Goal: Answer question/provide support

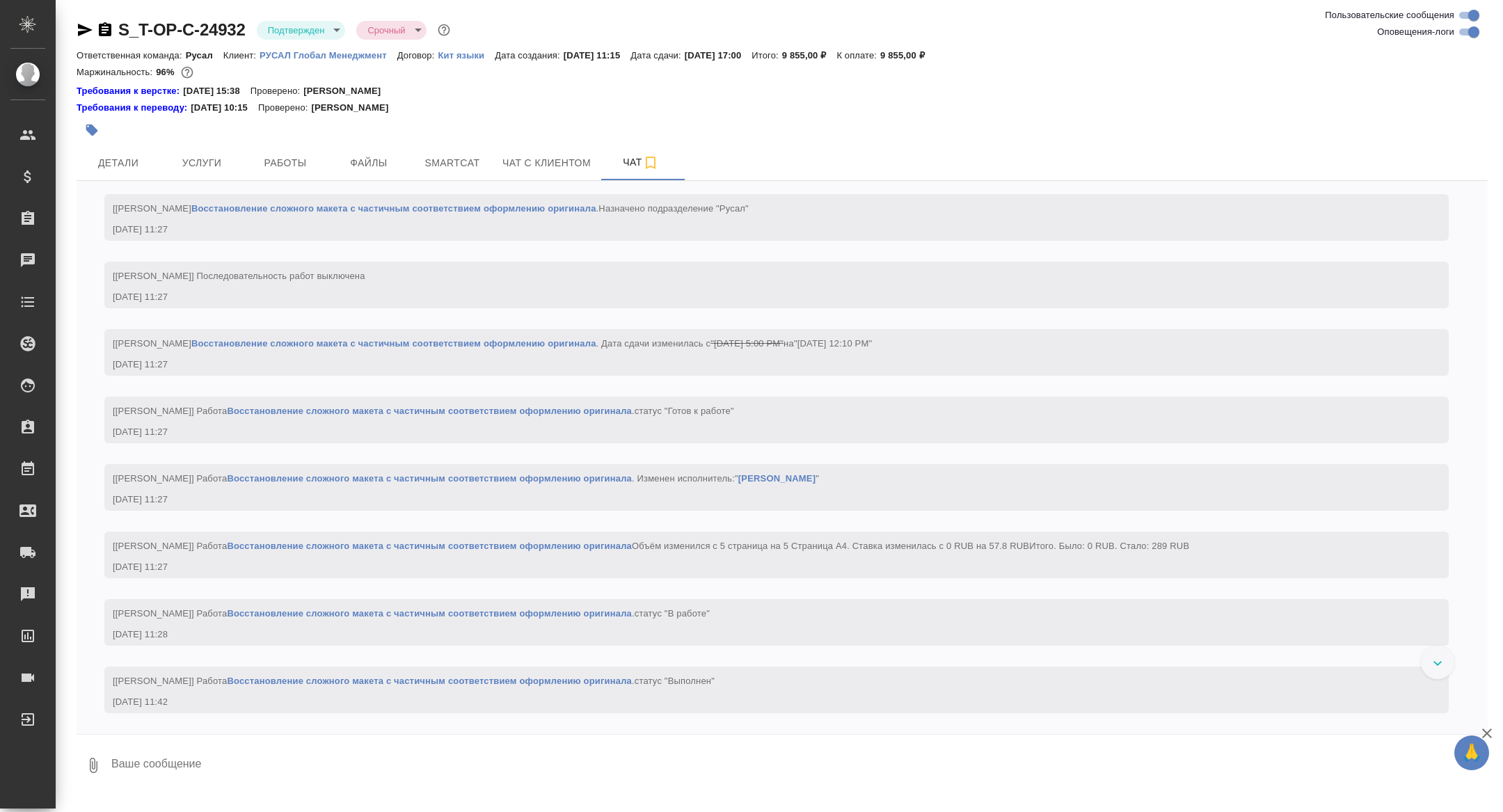
scroll to position [1238, 0]
click at [110, 166] on span "Детали" at bounding box center [118, 162] width 67 height 17
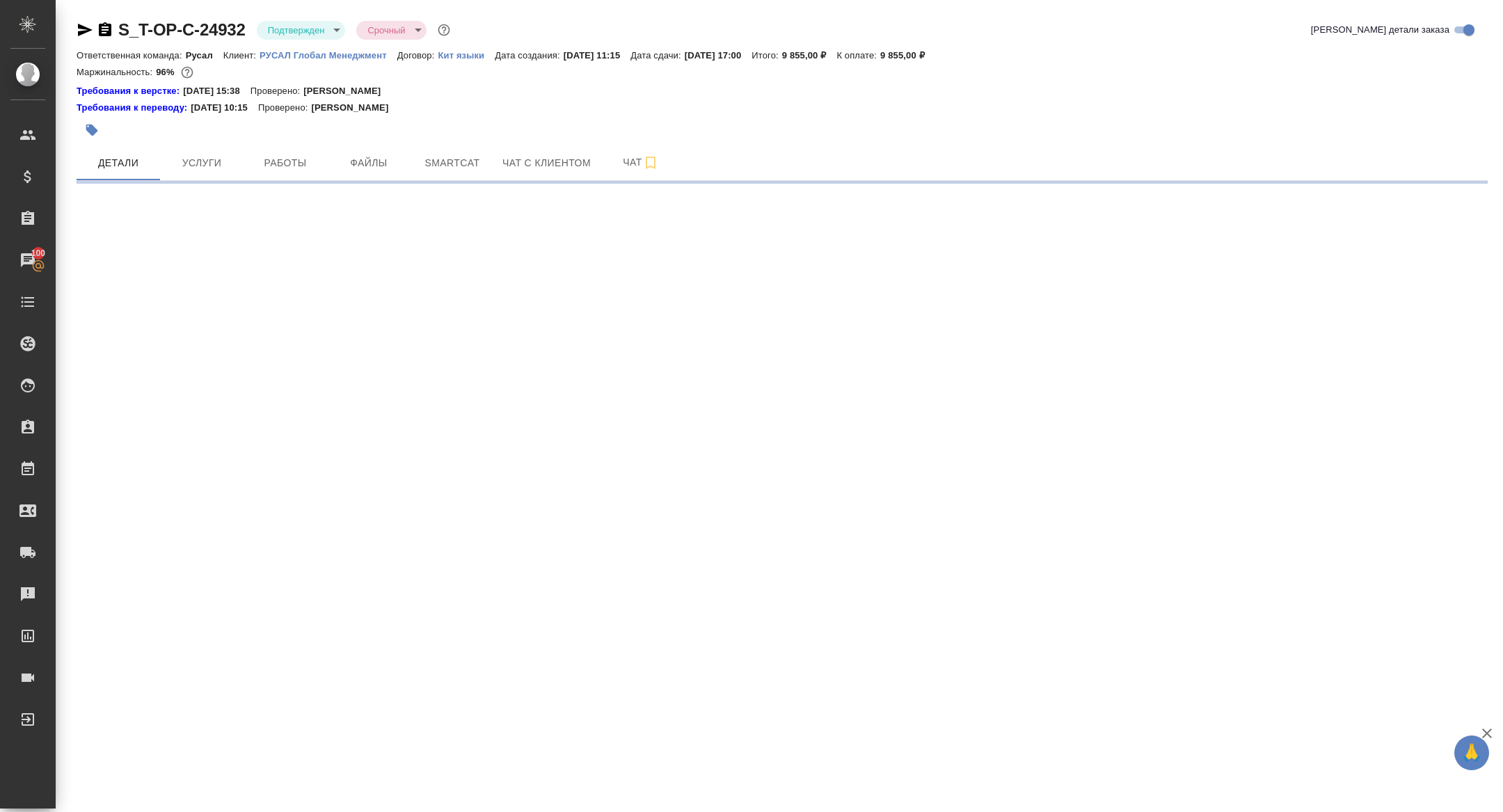
select select "RU"
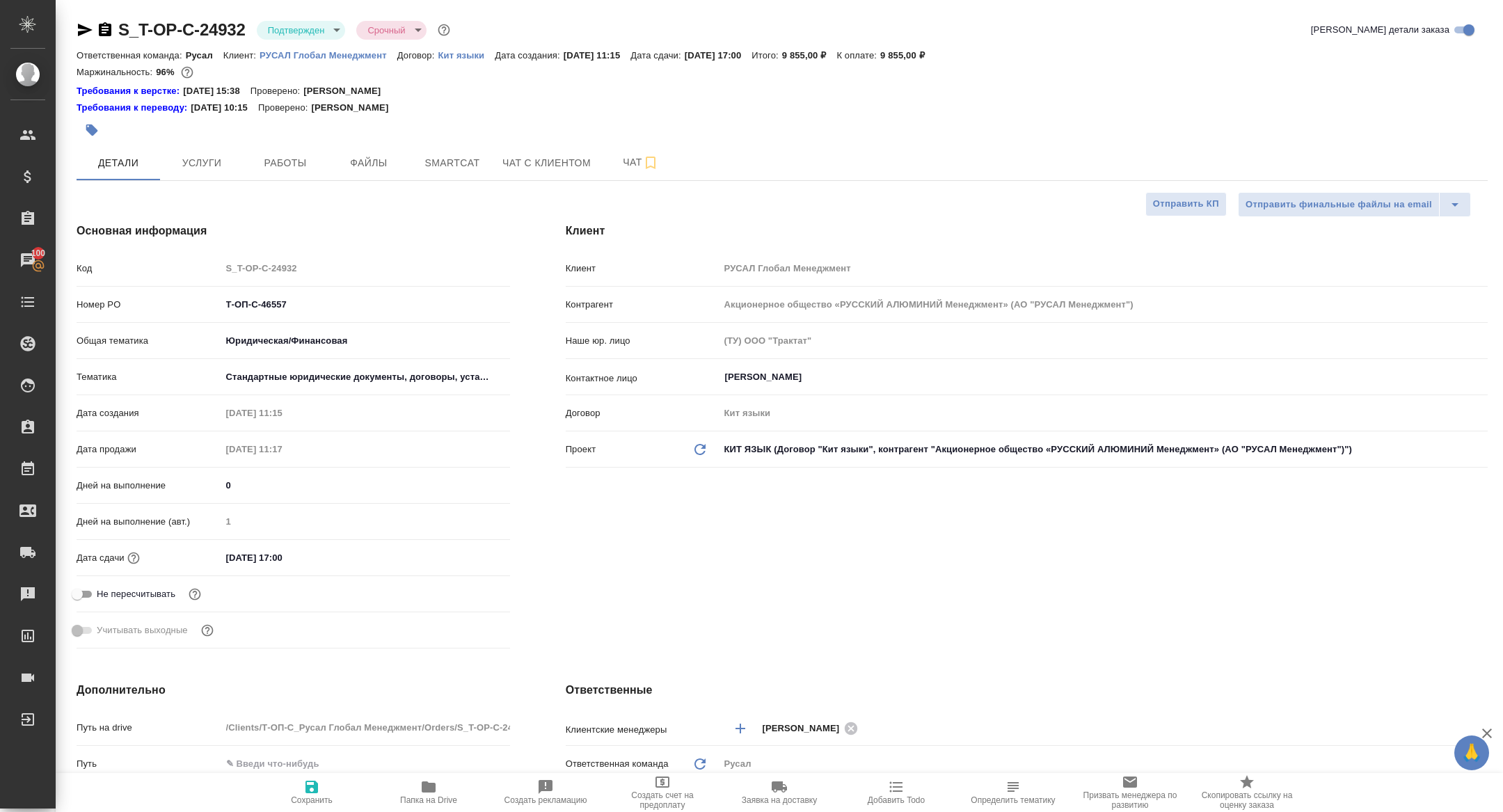
click at [413, 791] on span "Папка на Drive" at bounding box center [428, 791] width 100 height 26
type textarea "x"
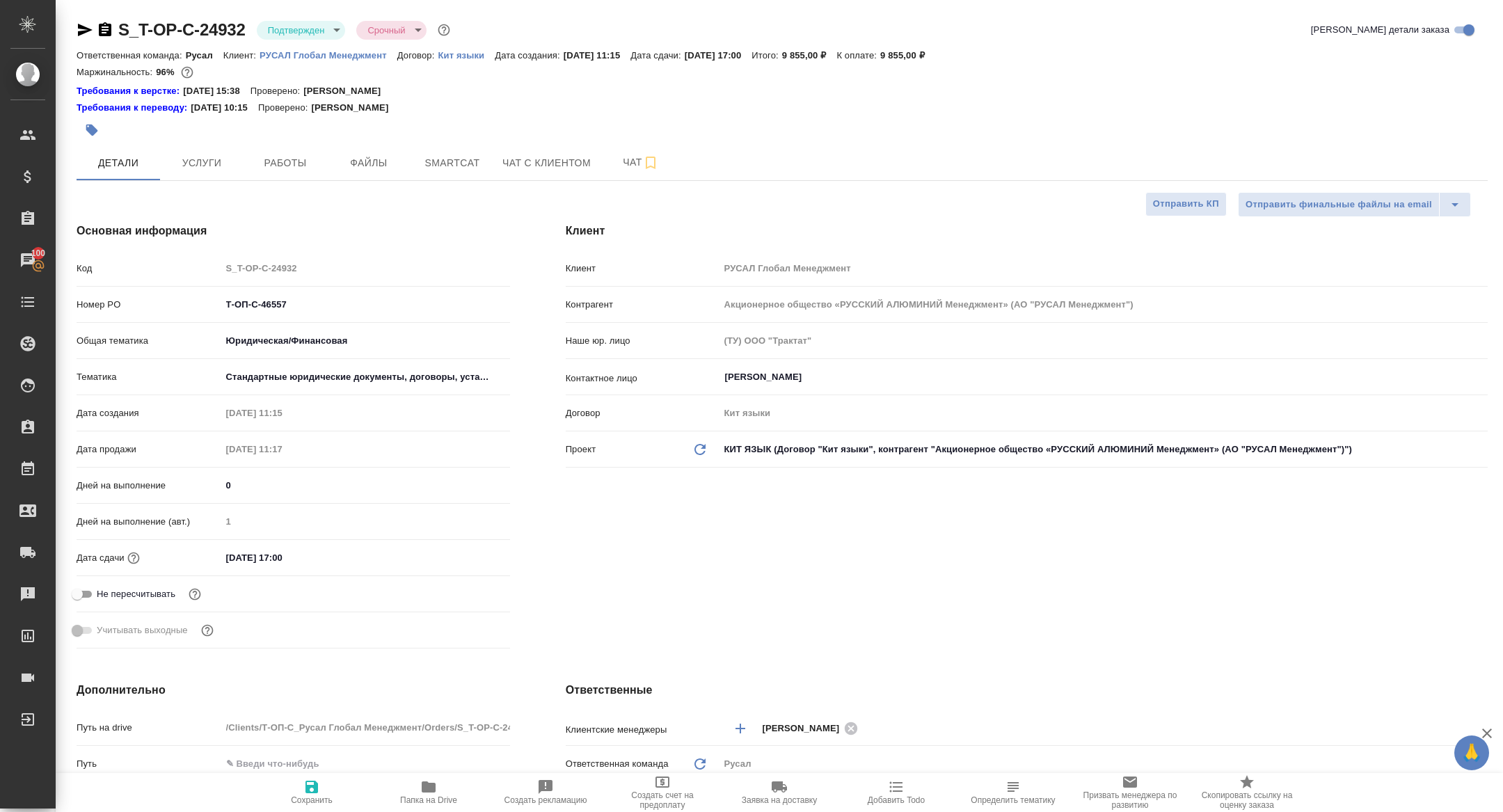
type textarea "x"
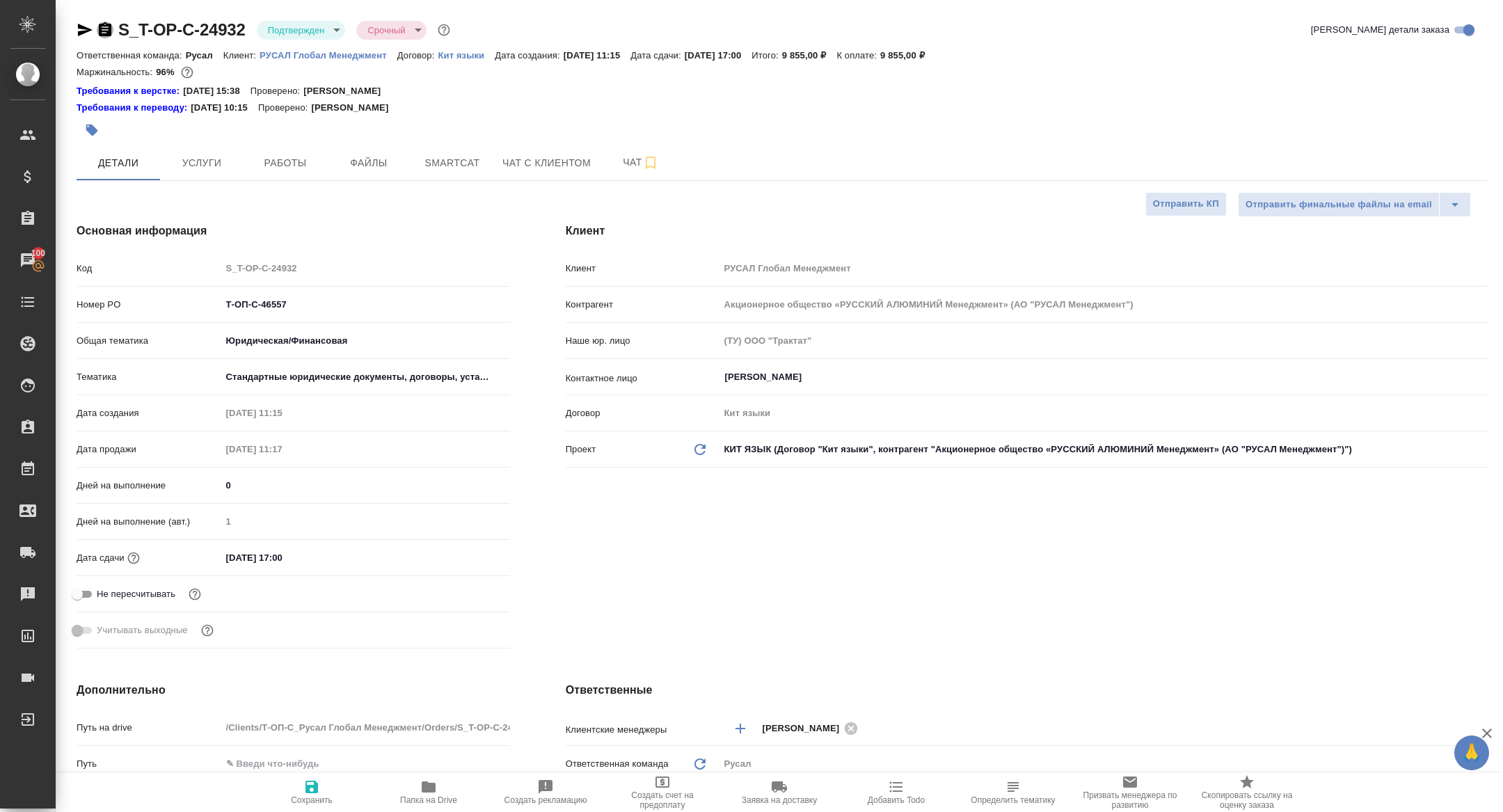
click at [110, 31] on icon "button" at bounding box center [105, 28] width 13 height 14
type textarea "x"
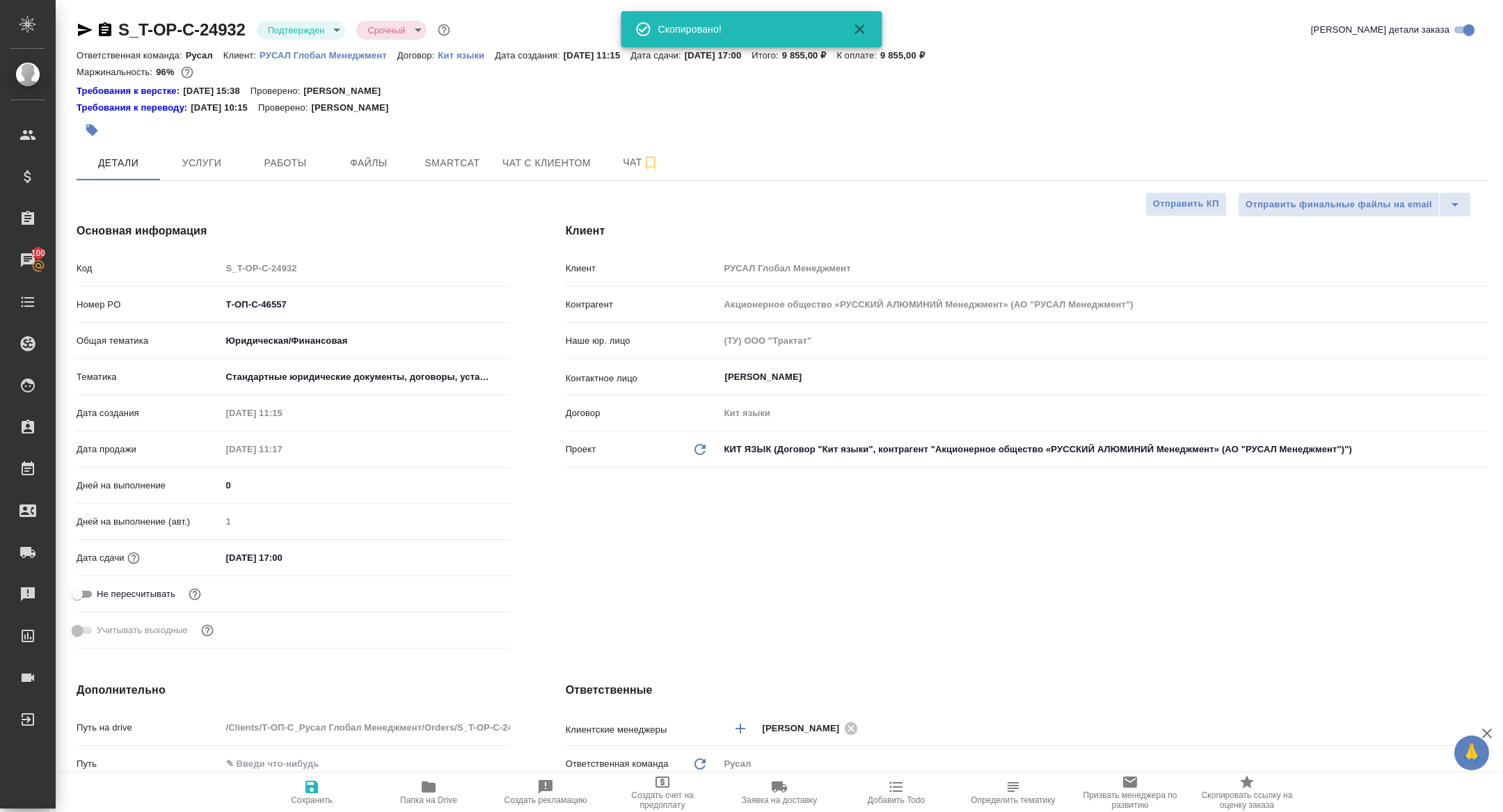
type textarea "x"
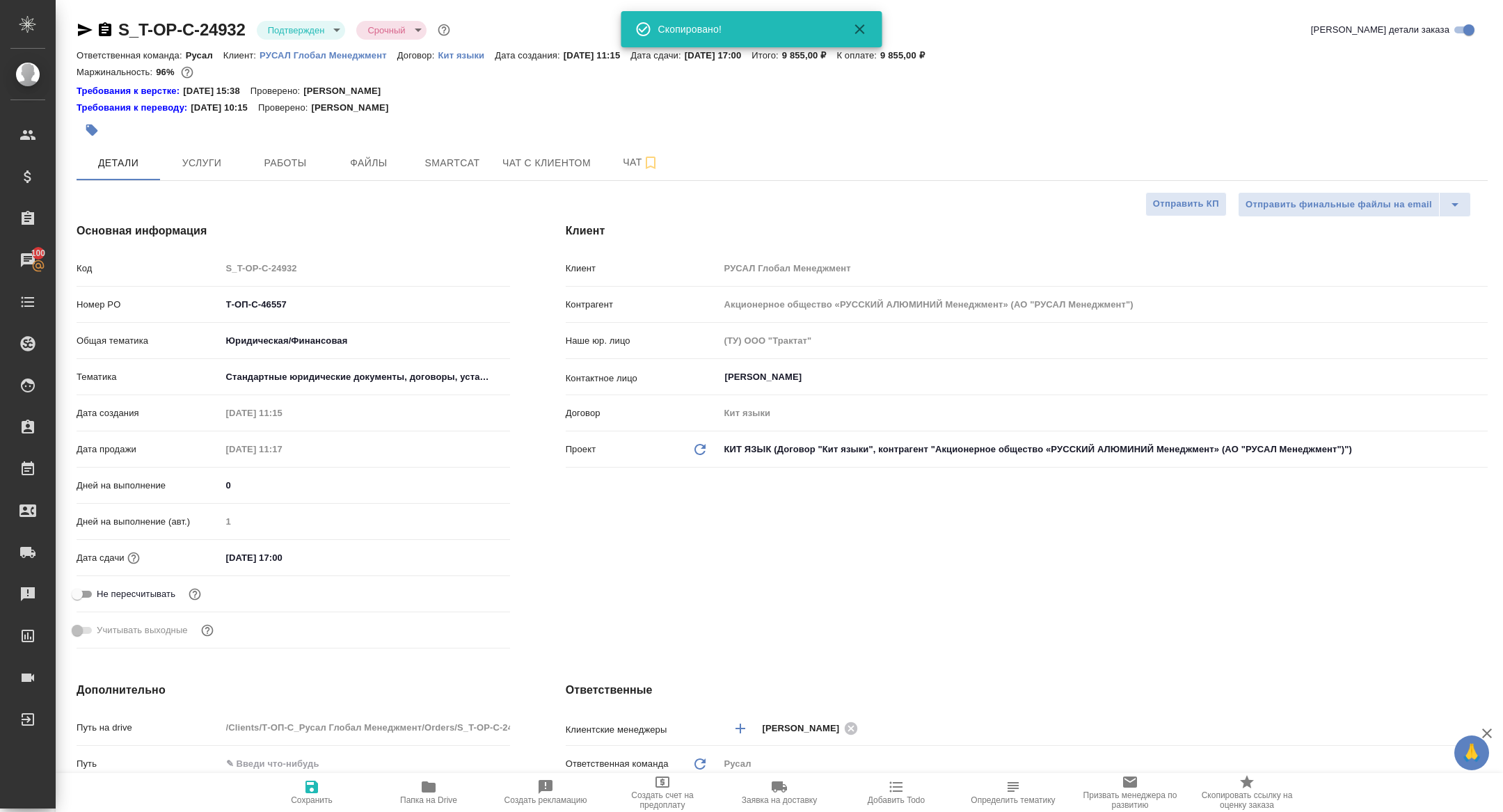
type textarea "x"
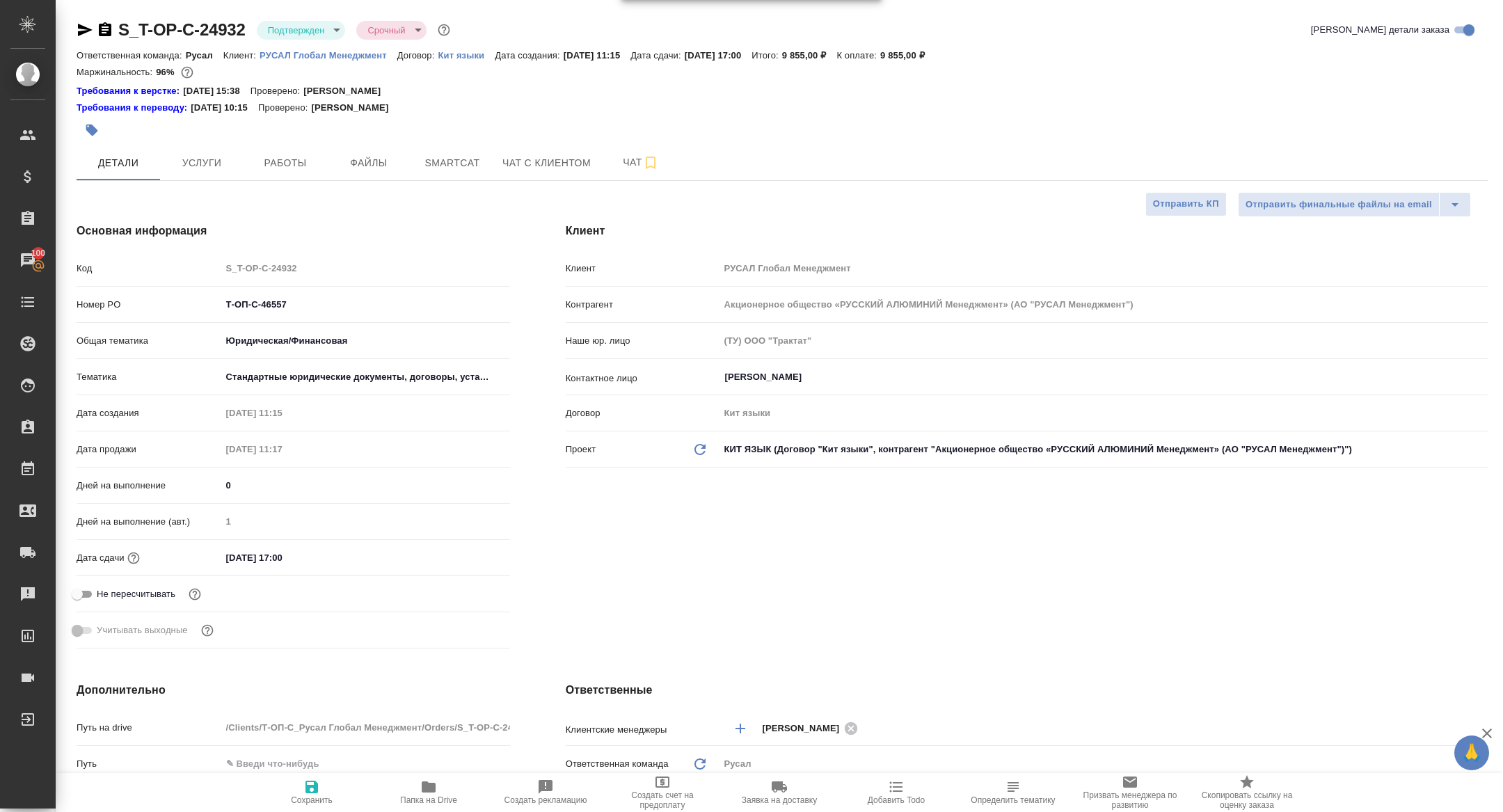
type textarea "x"
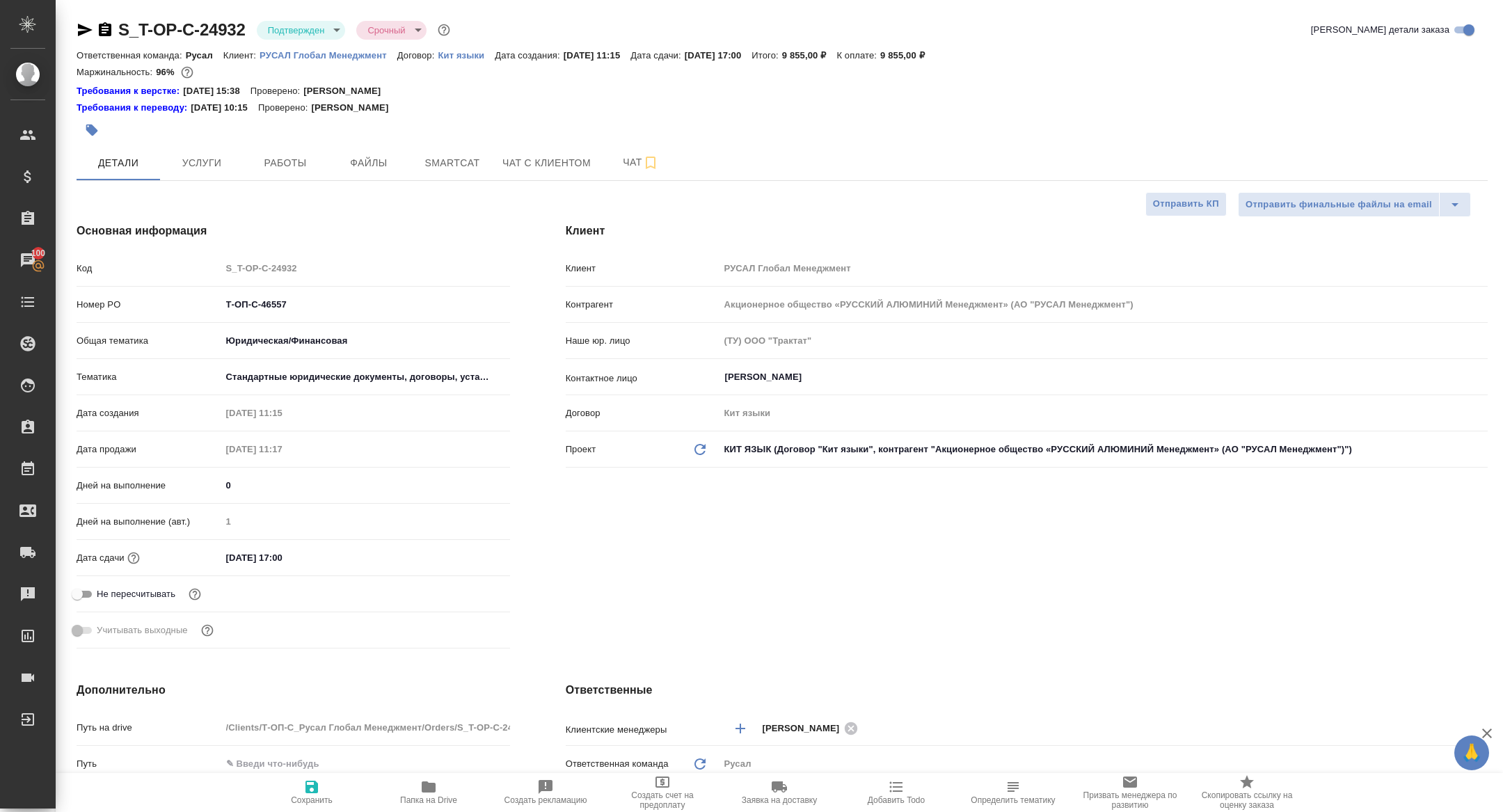
type textarea "x"
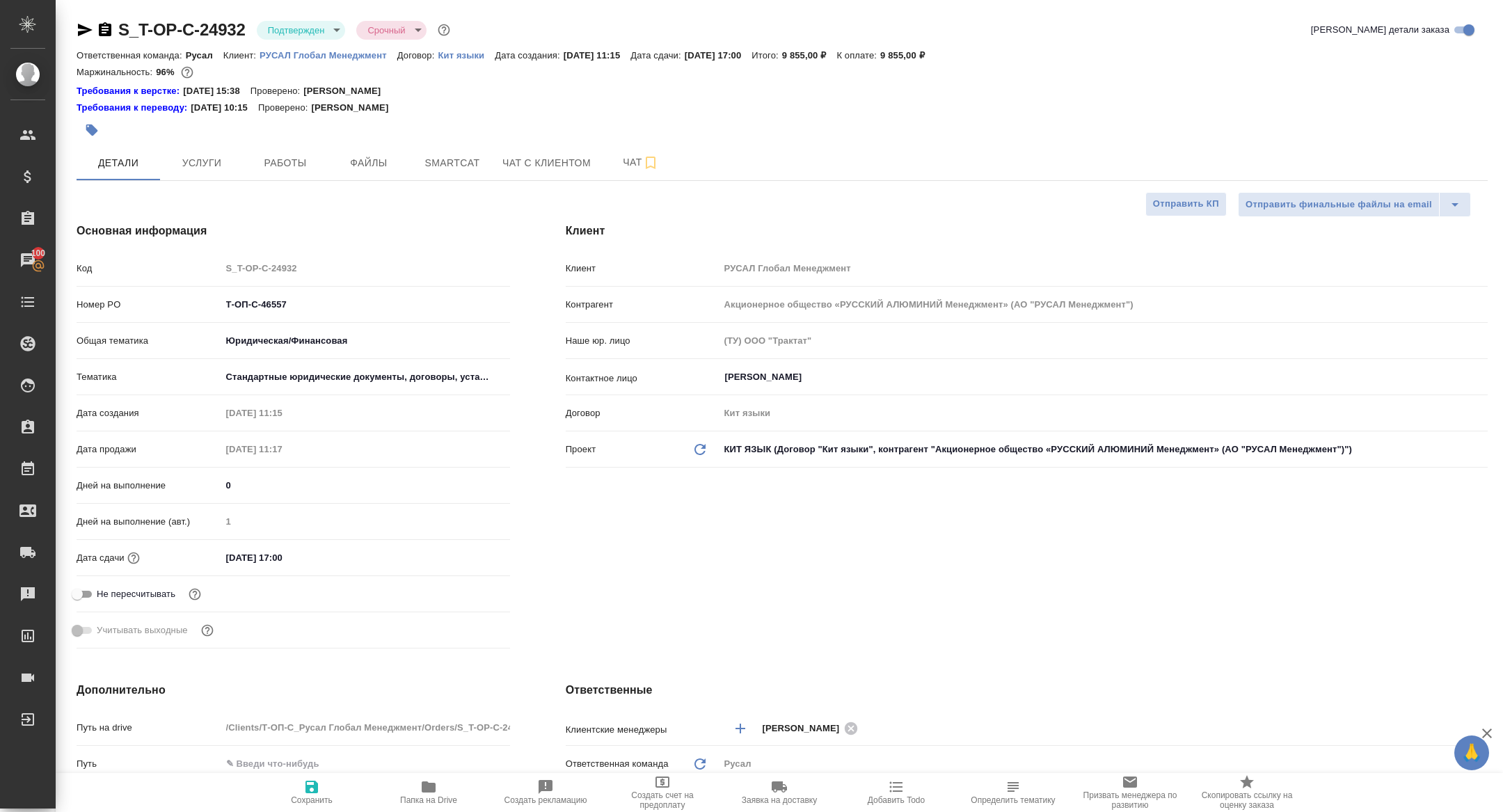
type textarea "x"
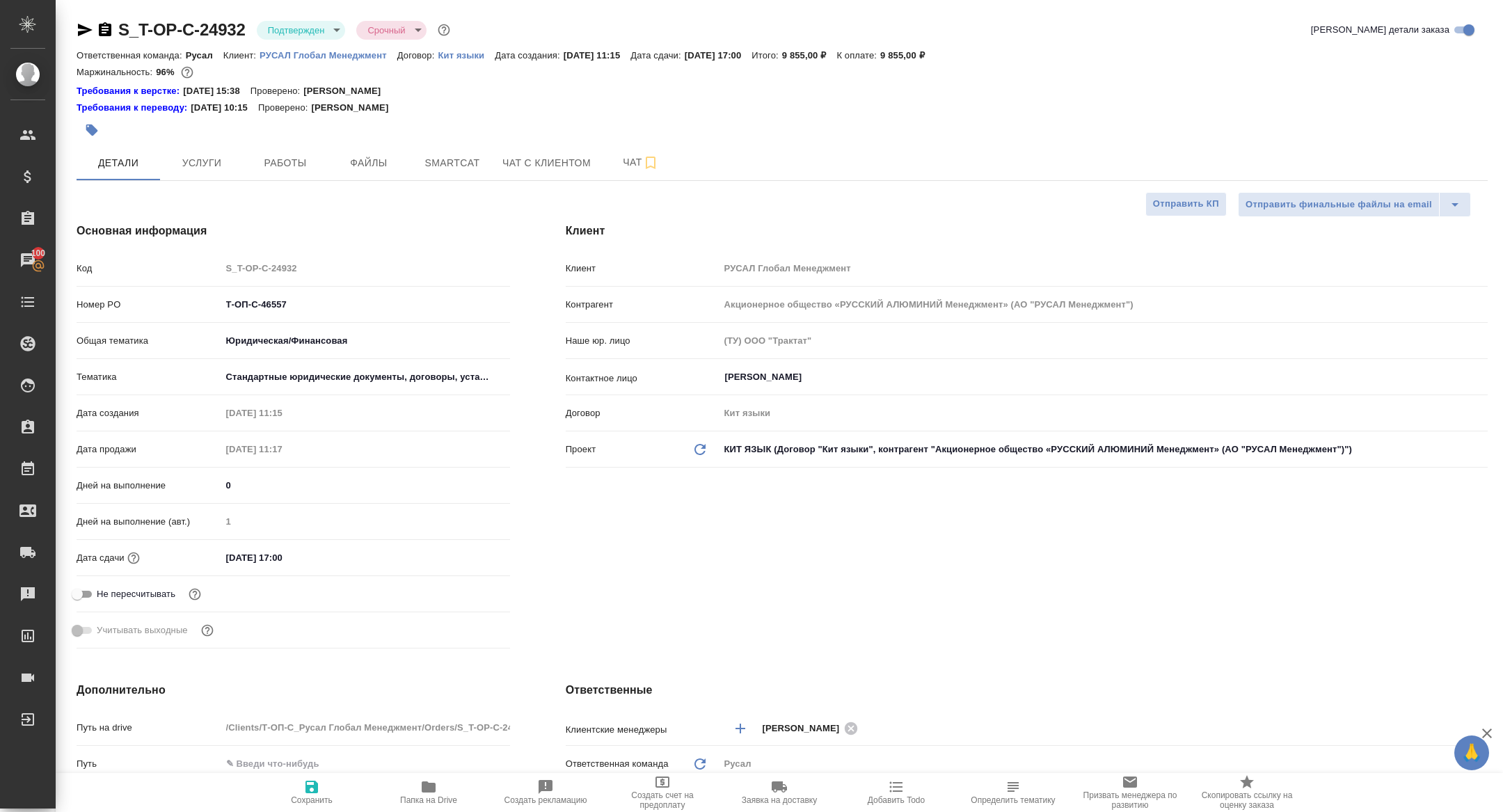
type textarea "x"
click at [276, 154] on span "Работы" at bounding box center [284, 162] width 67 height 17
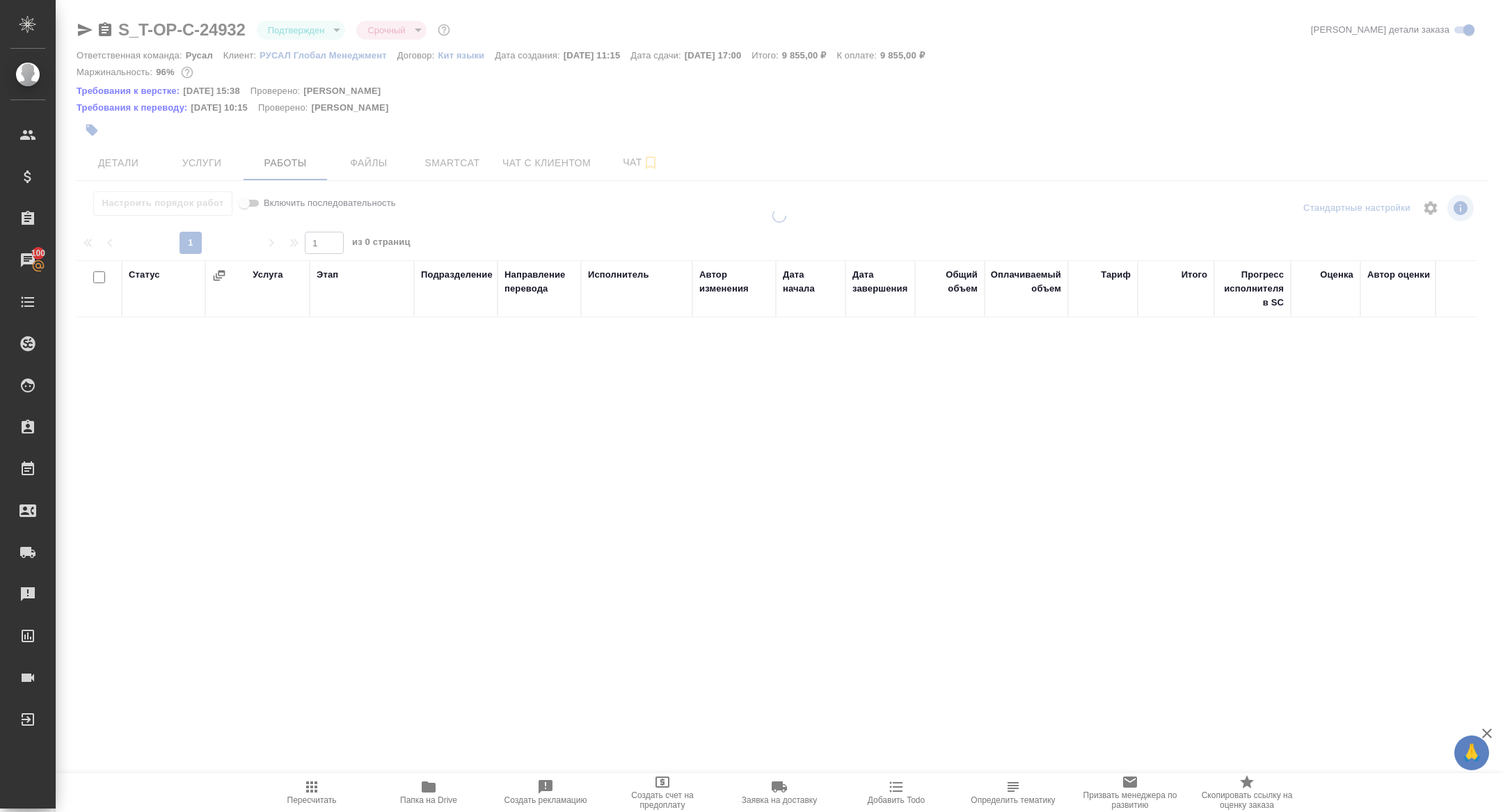
click at [278, 159] on div at bounding box center [778, 304] width 1446 height 609
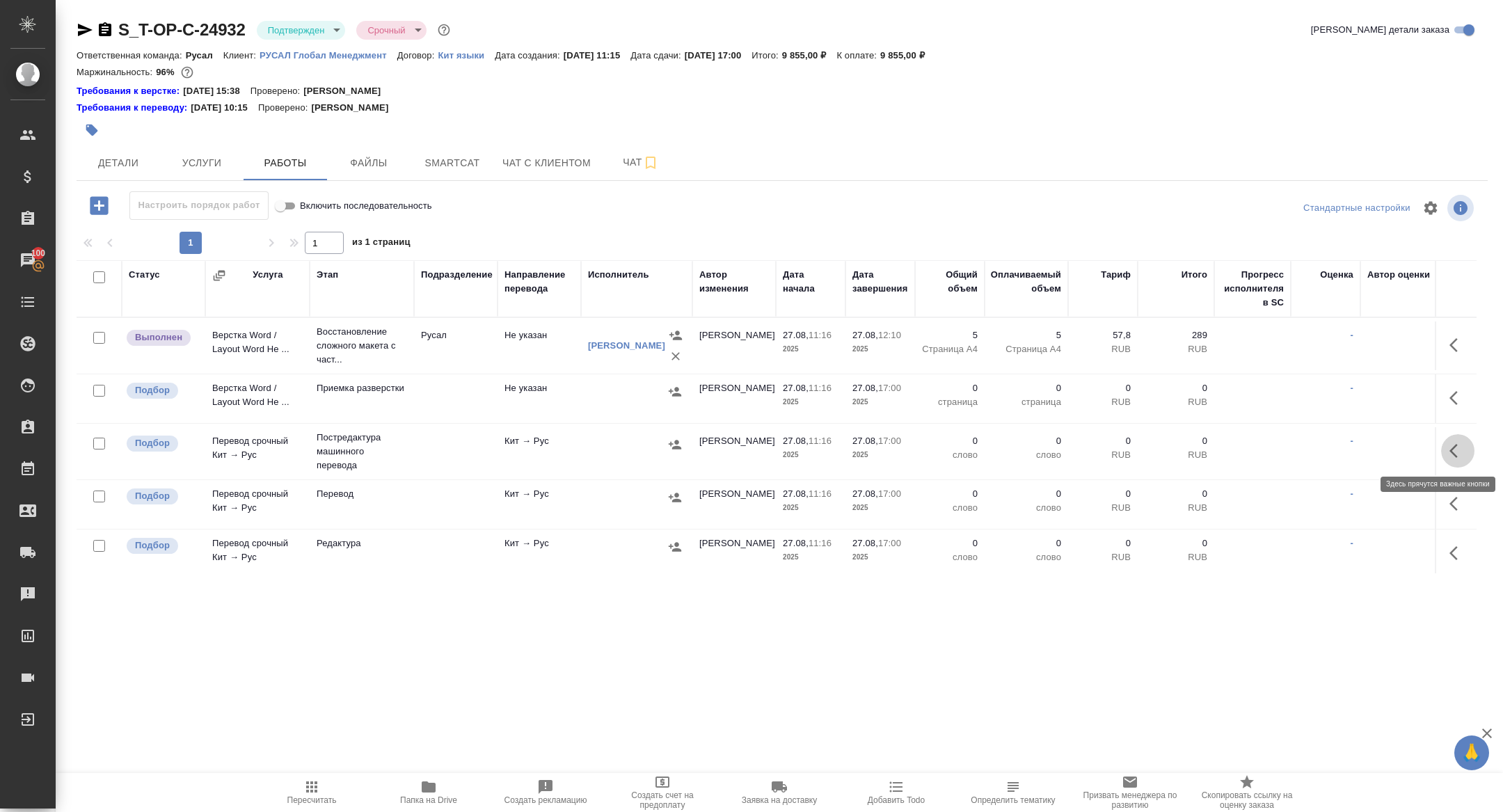
click at [1455, 448] on icon "button" at bounding box center [1457, 450] width 16 height 16
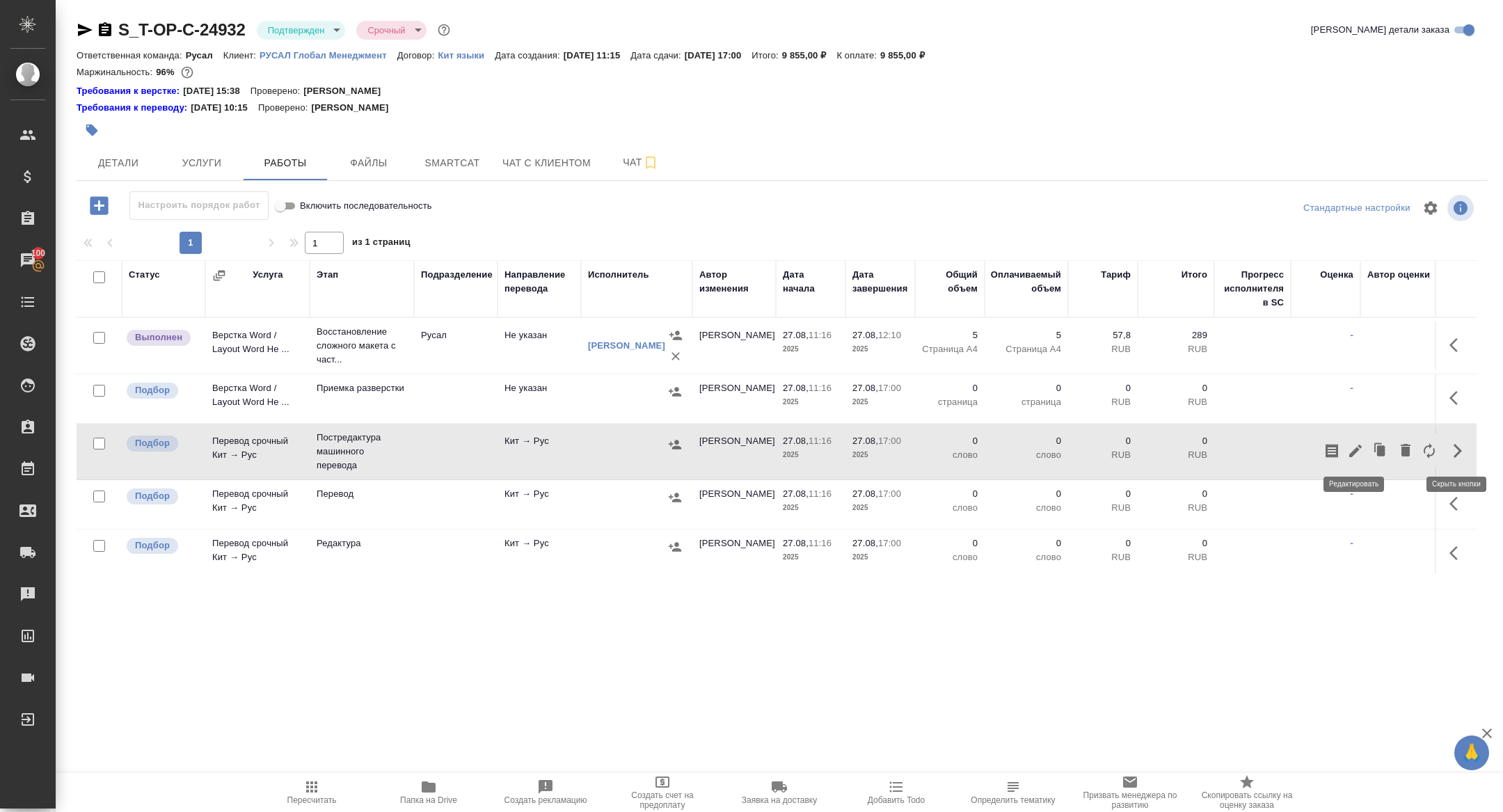
click at [1358, 445] on icon "button" at bounding box center [1355, 451] width 13 height 13
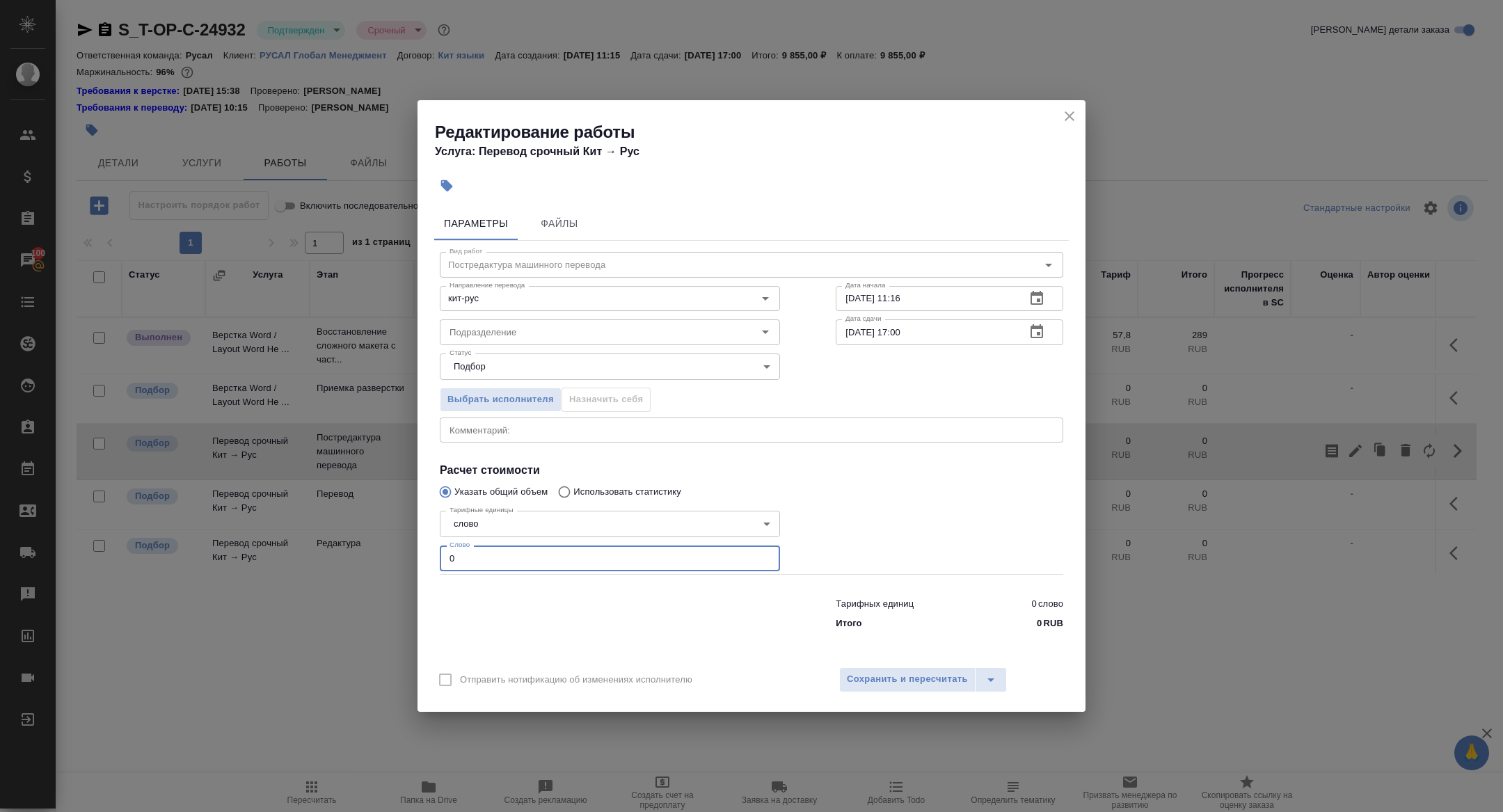
drag, startPoint x: 481, startPoint y: 553, endPoint x: 395, endPoint y: 554, distance: 86.0
click at [395, 554] on div "Редактирование работы Услуга: Перевод срочный Кит → Рус Параметры Файлы Вид раб…" at bounding box center [751, 406] width 1503 height 812
type input "500"
click at [904, 690] on button "Сохранить и пересчитать" at bounding box center [907, 679] width 137 height 25
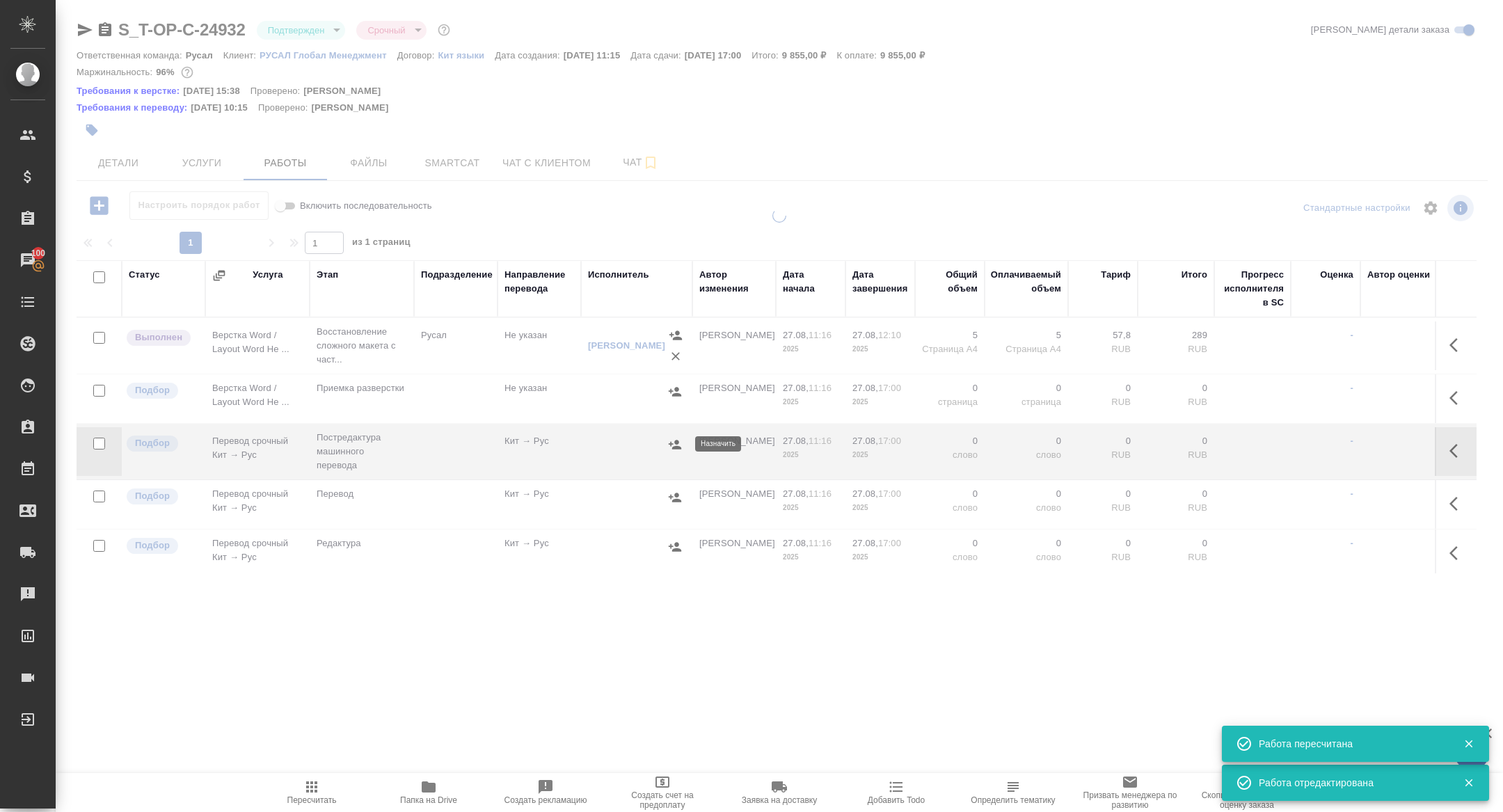
click at [674, 441] on icon "button" at bounding box center [674, 444] width 13 height 9
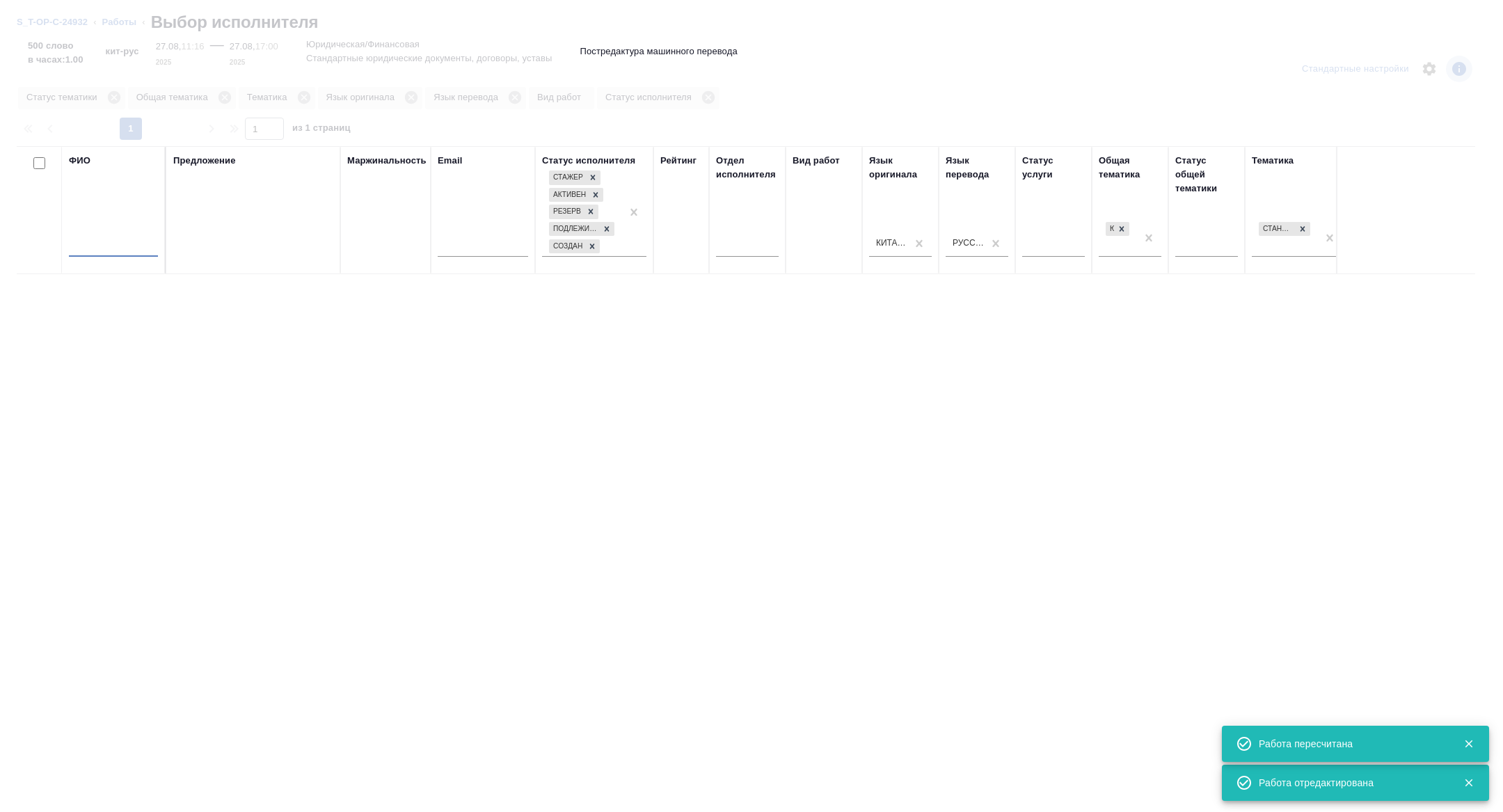
click at [119, 240] on input "text" at bounding box center [114, 248] width 89 height 17
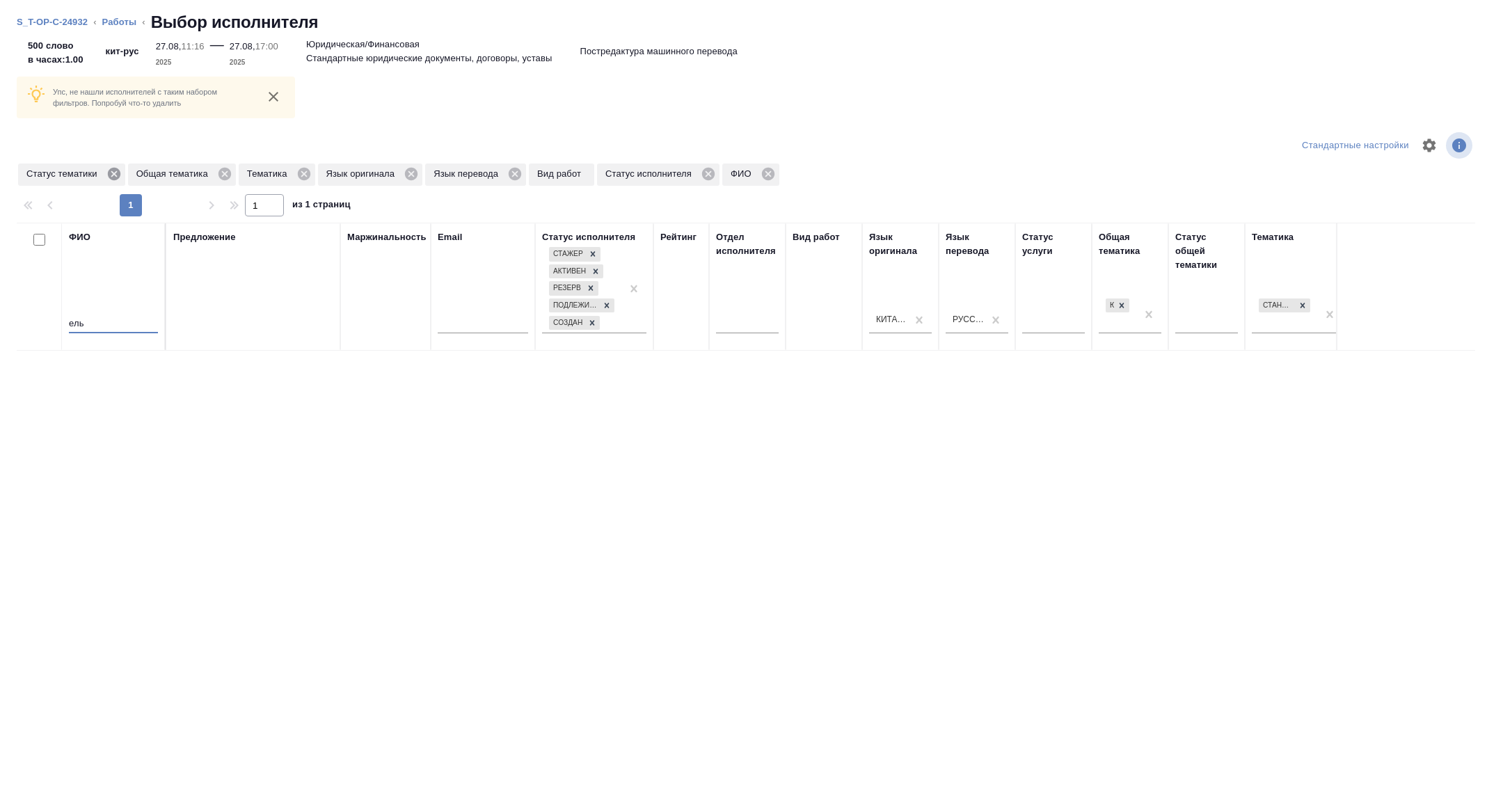
type input "ель"
click at [116, 170] on icon at bounding box center [114, 174] width 13 height 13
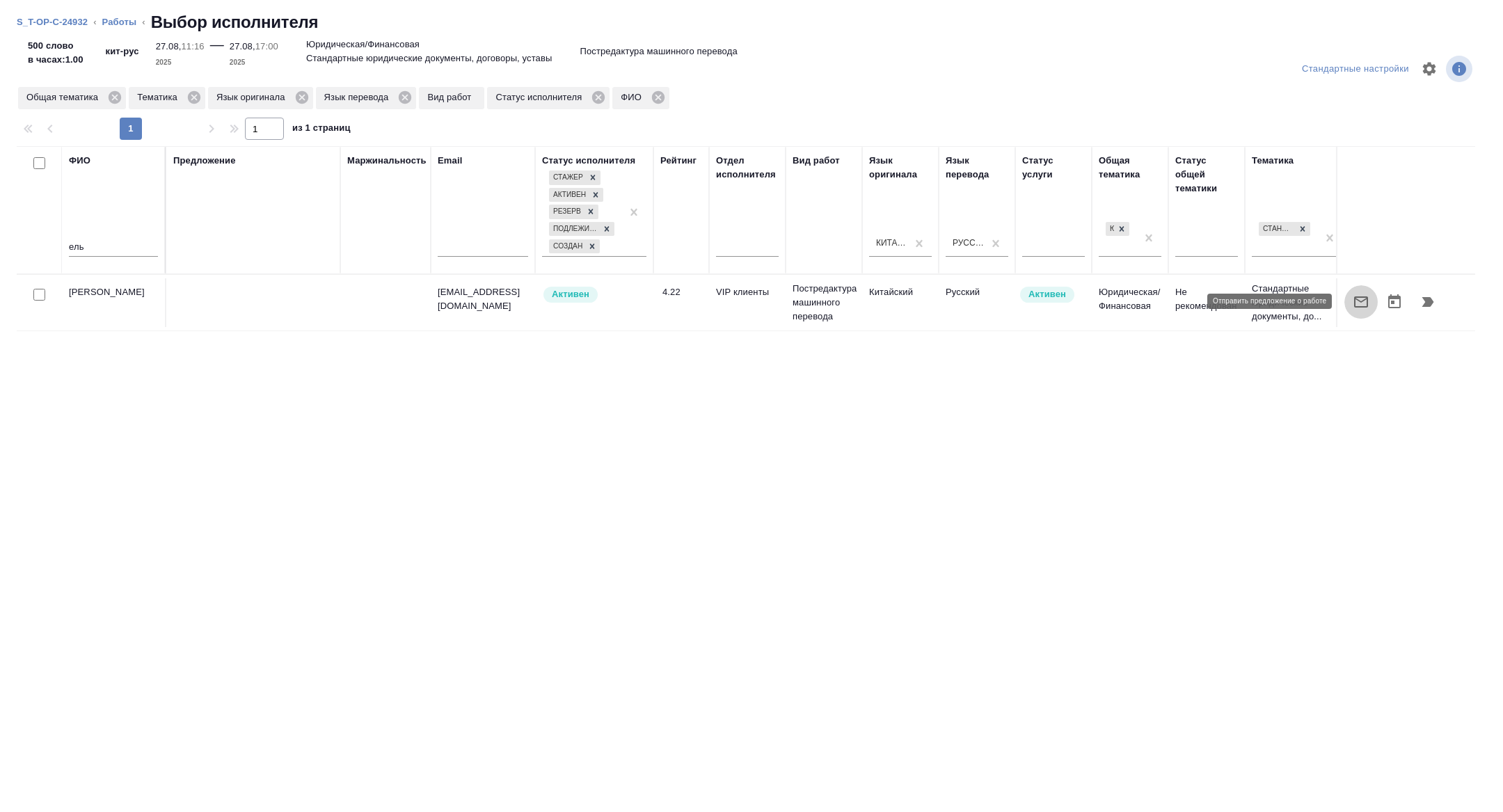
click at [1362, 295] on icon "button" at bounding box center [1361, 302] width 16 height 16
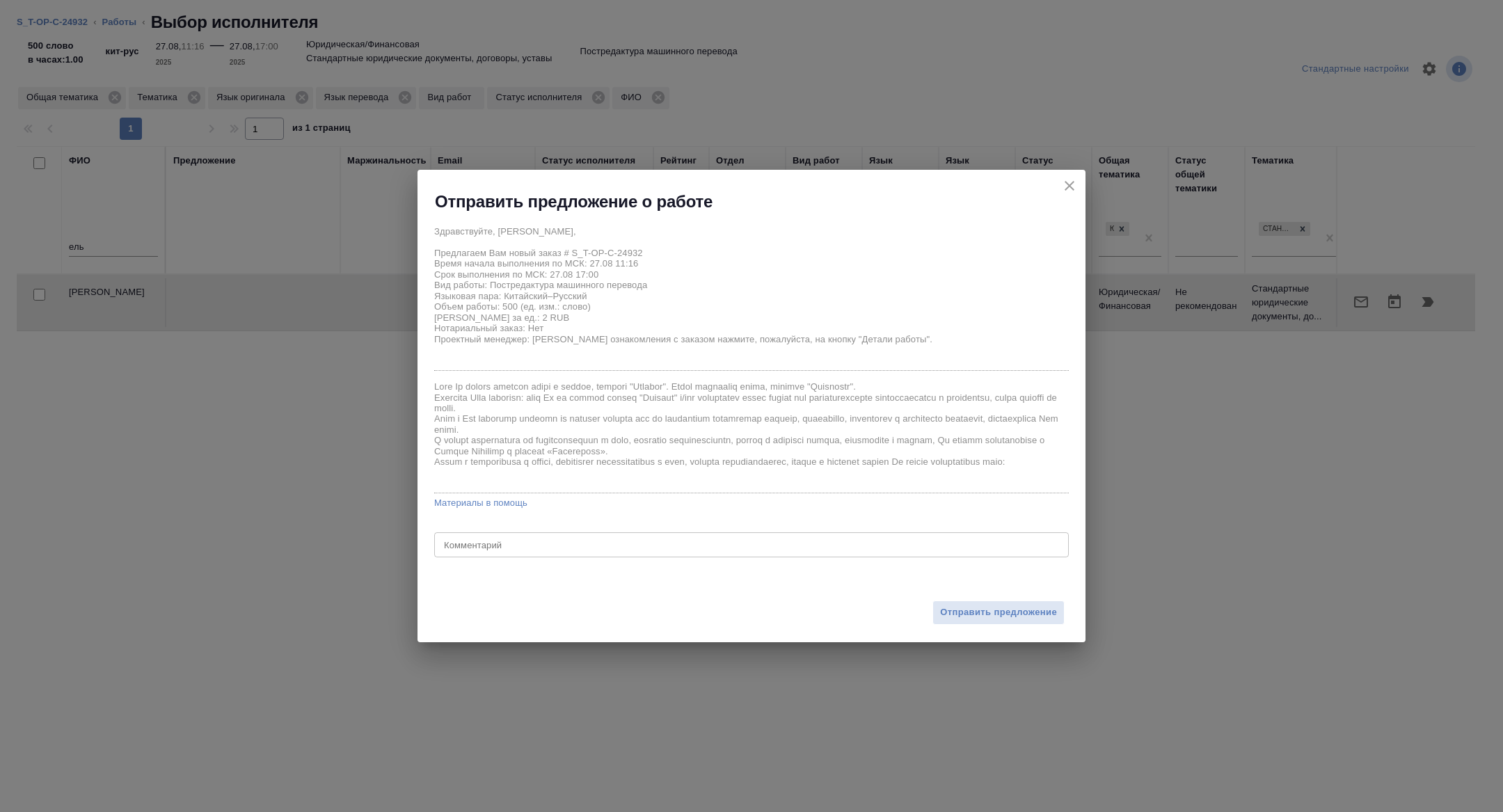
click at [526, 542] on textarea at bounding box center [751, 544] width 615 height 10
type textarea "Александра, тут практически все ТМ - ваш перевод, сможете взять?"
click at [999, 602] on button "Отправить предложение" at bounding box center [998, 612] width 132 height 25
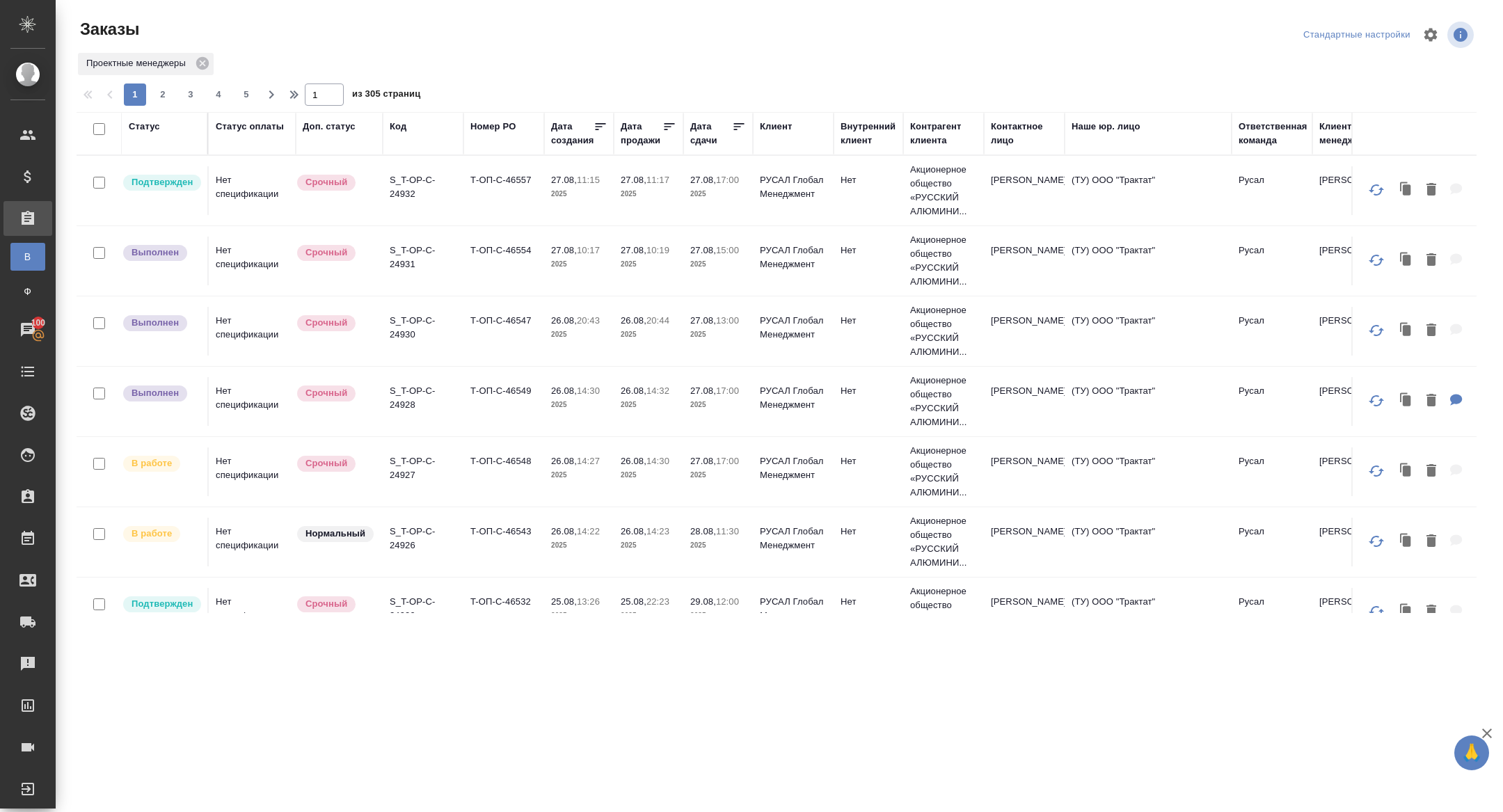
click at [401, 130] on div "Код" at bounding box center [397, 126] width 16 height 14
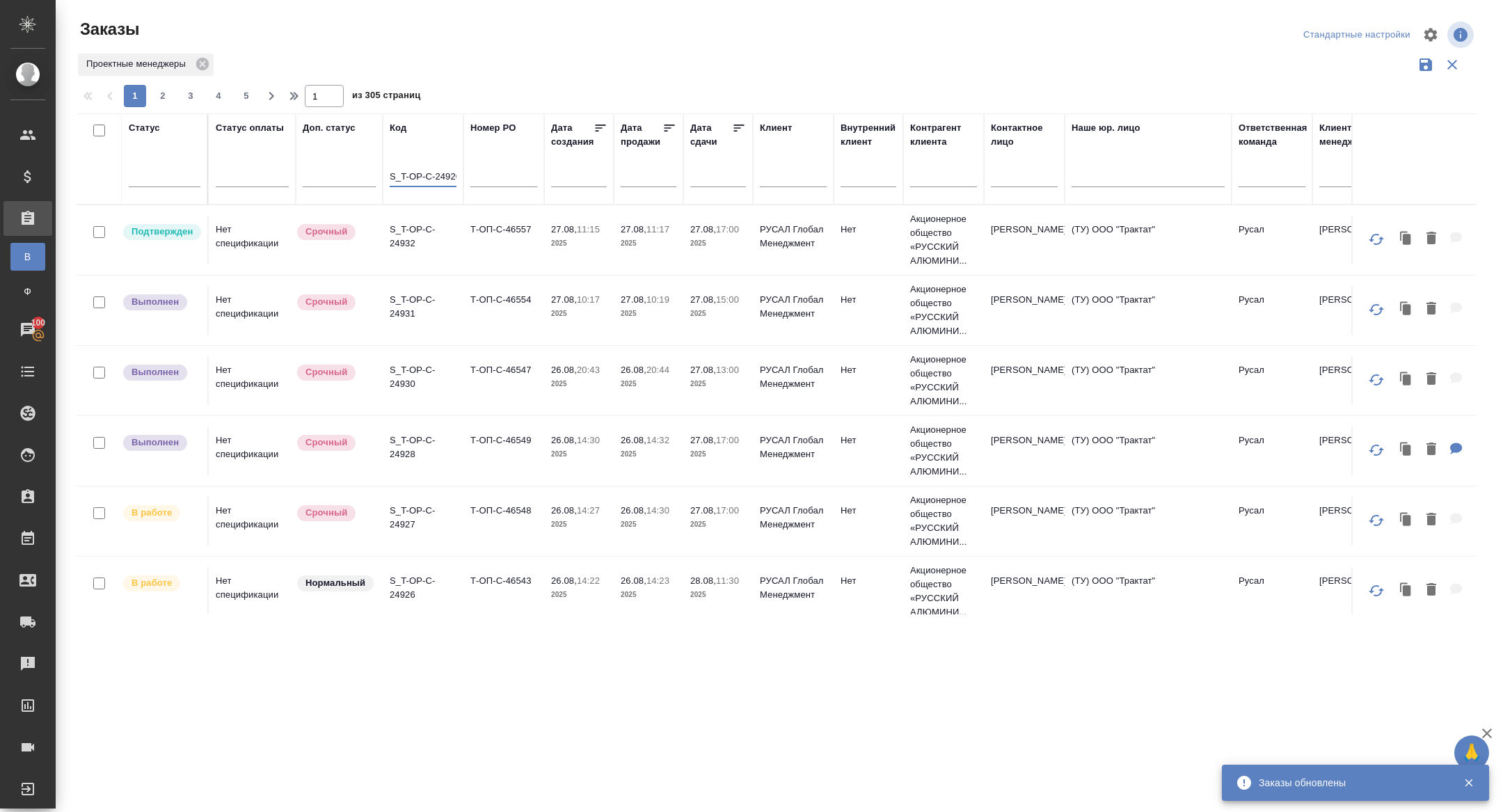
scroll to position [0, 5]
type input "S_T-OP-C-24926"
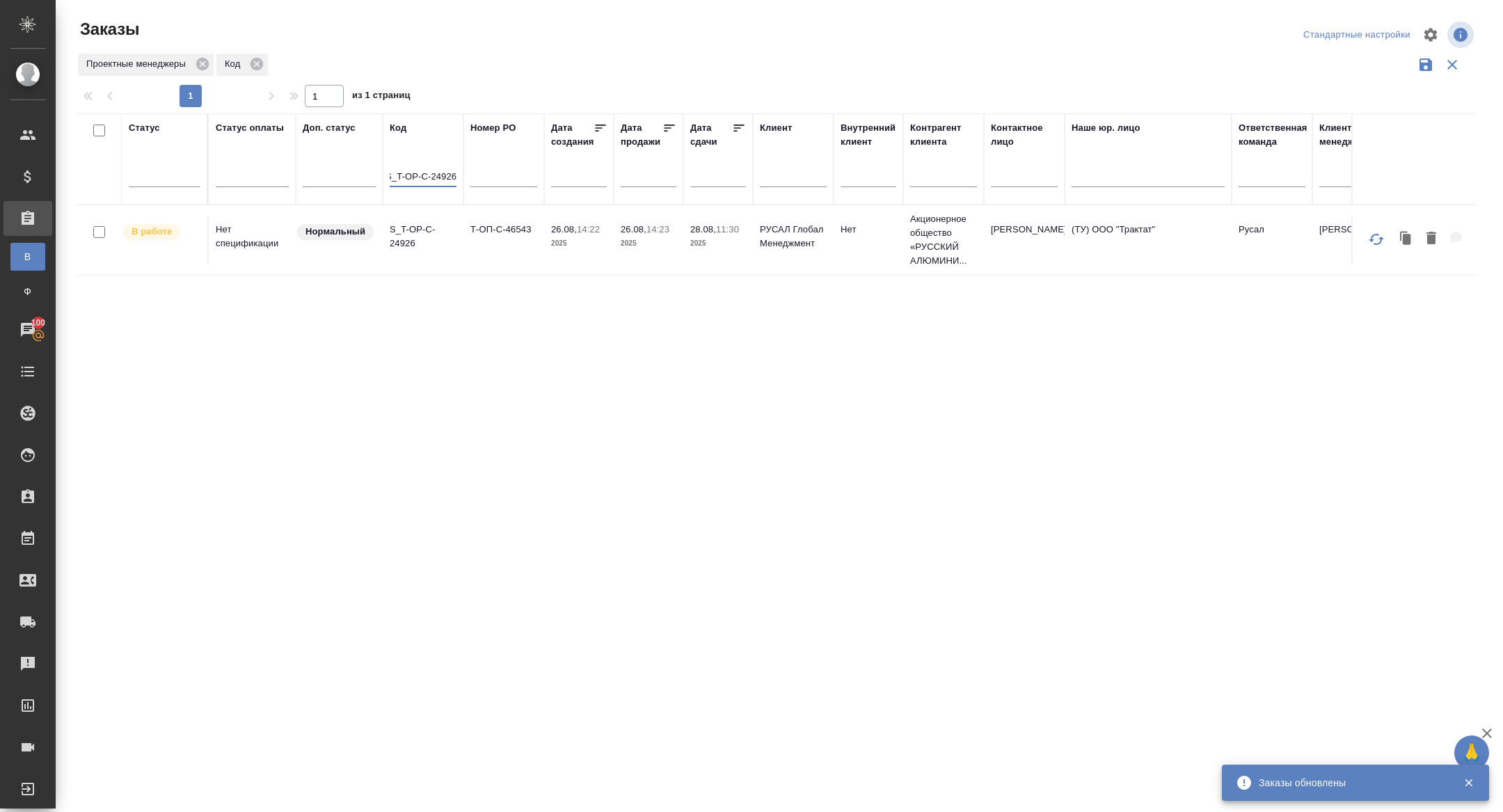
scroll to position [0, 0]
click at [393, 244] on p "S_T-OP-C-24926" at bounding box center [422, 236] width 67 height 28
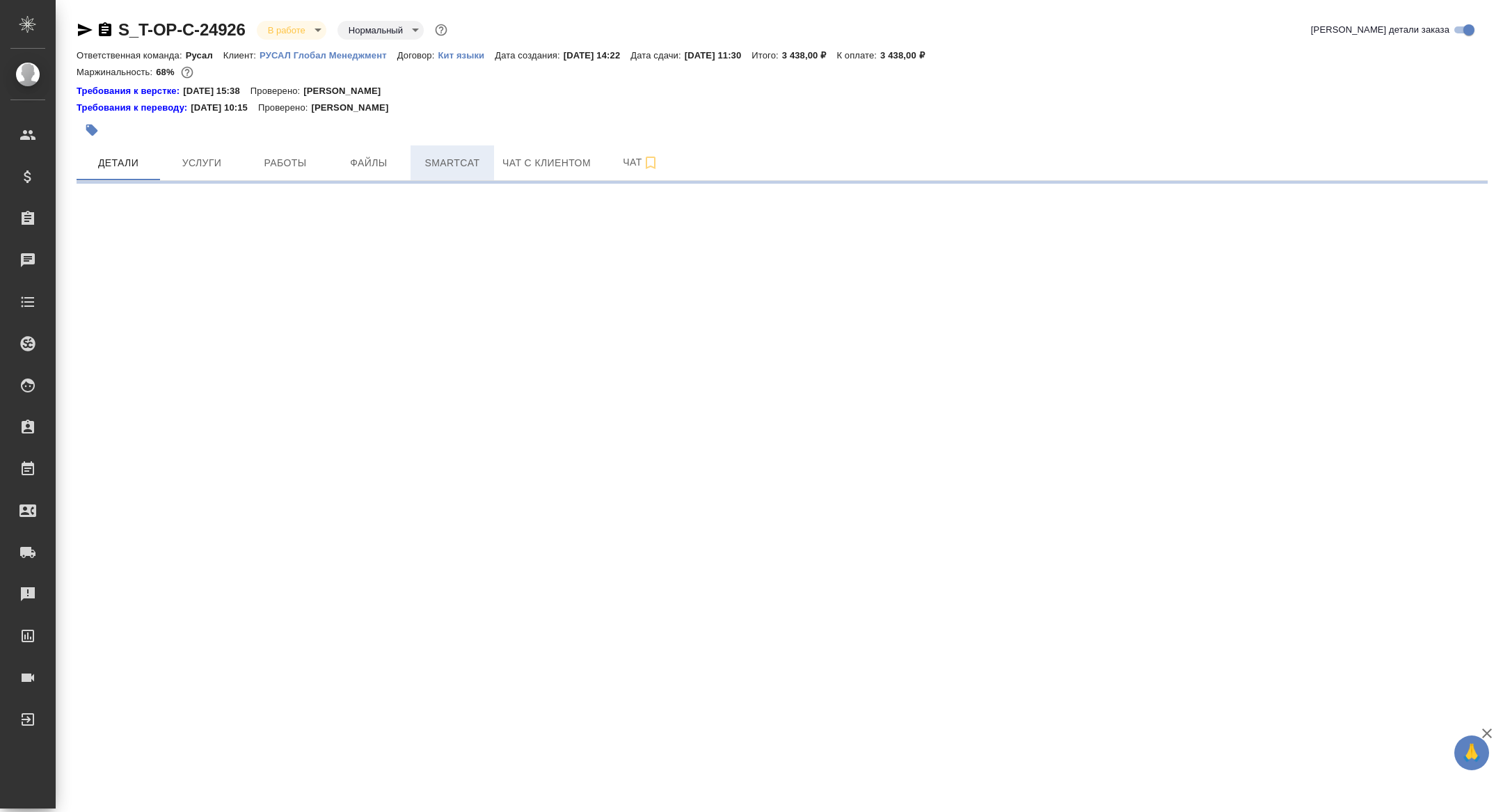
click at [448, 166] on span "Smartcat" at bounding box center [451, 162] width 67 height 17
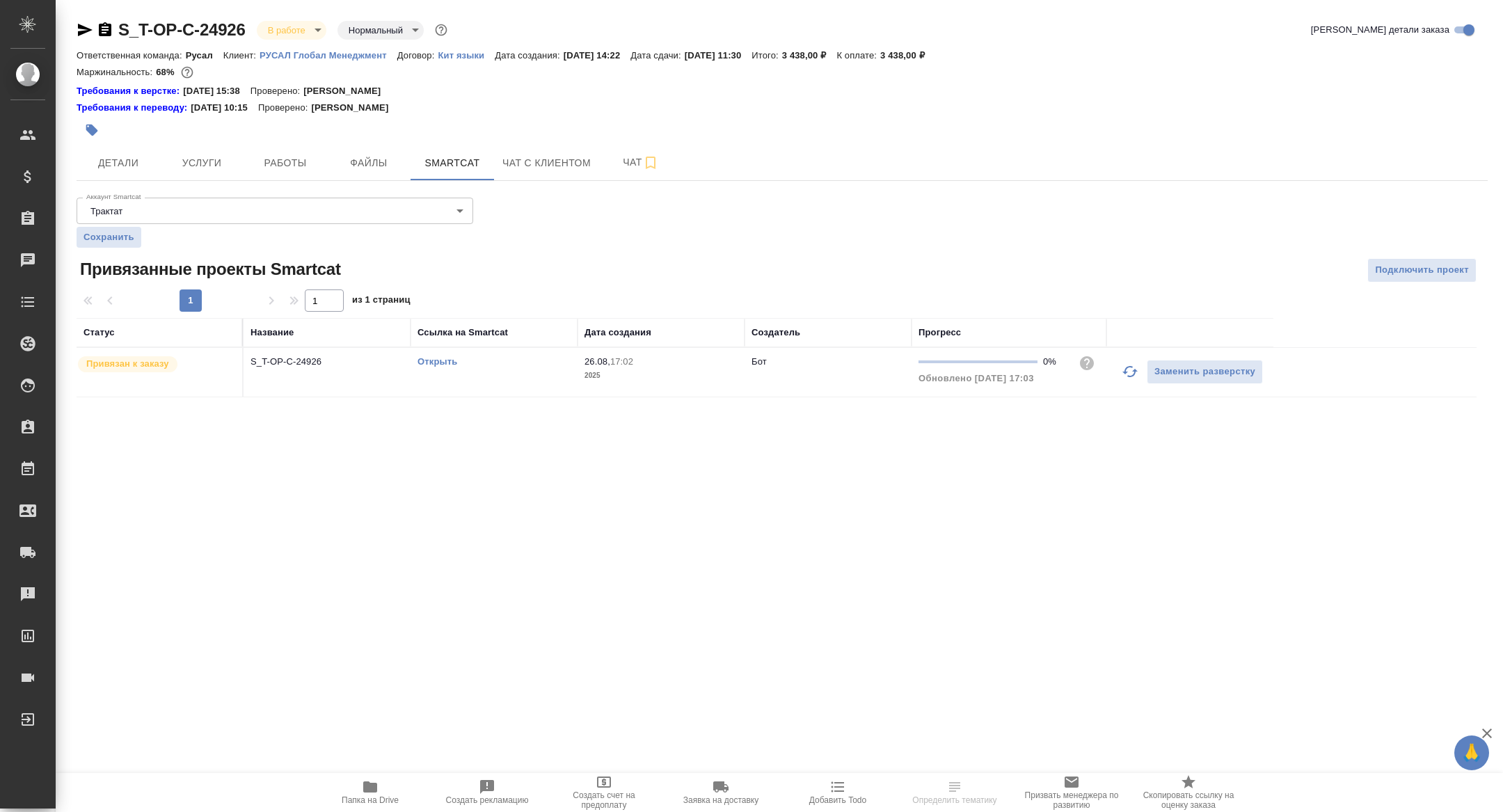
click at [439, 357] on link "Открыть" at bounding box center [438, 361] width 40 height 10
